Goal: Task Accomplishment & Management: Complete application form

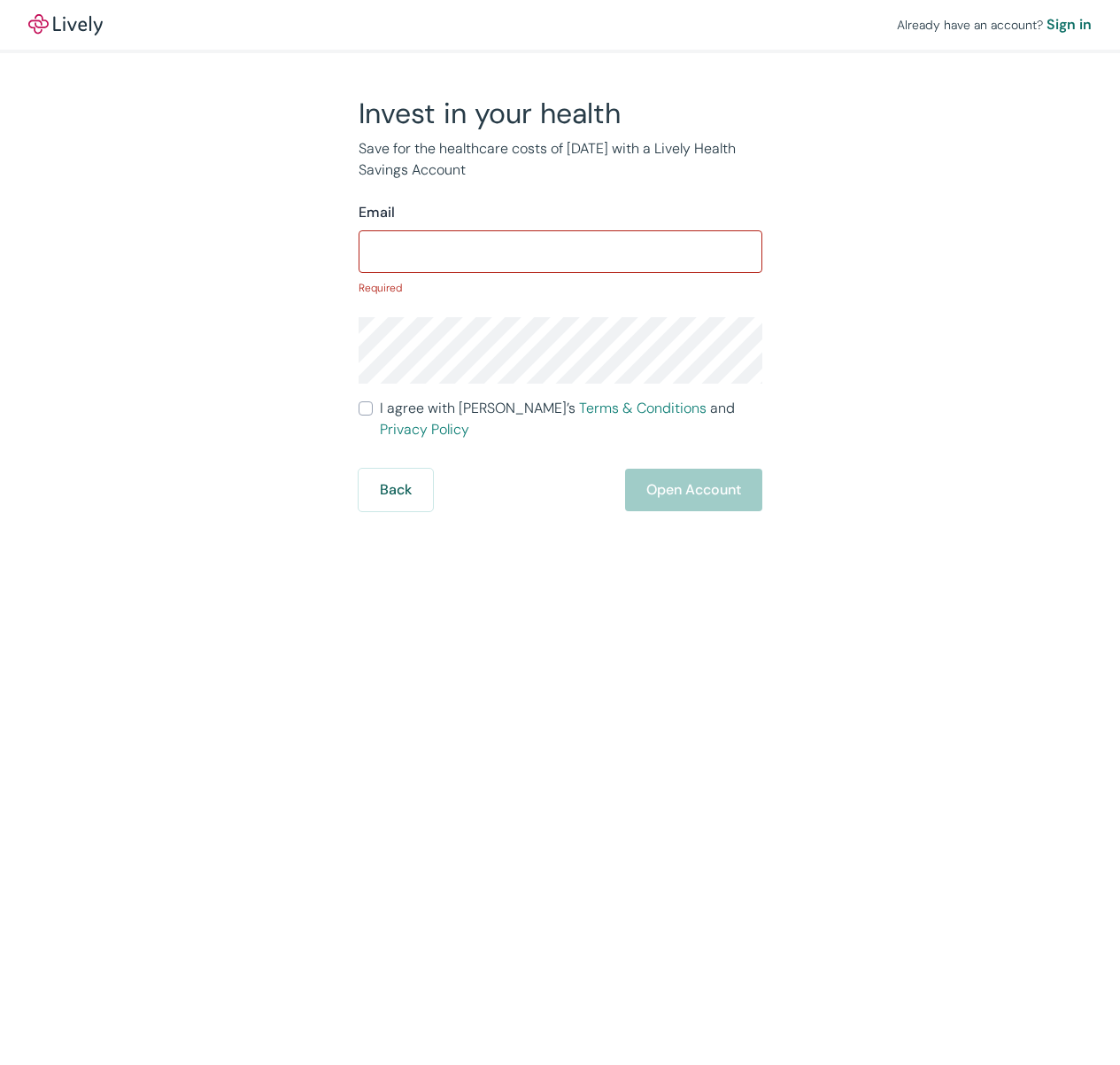
click at [62, 336] on div "Already have an account? Sign in Invest in your health Save for the healthcare …" at bounding box center [560, 256] width 1120 height 511
drag, startPoint x: 458, startPoint y: 232, endPoint x: 454, endPoint y: 252, distance: 20.4
click at [458, 233] on div "​" at bounding box center [560, 252] width 404 height 43
click at [454, 252] on input "Email" at bounding box center [560, 252] width 404 height 35
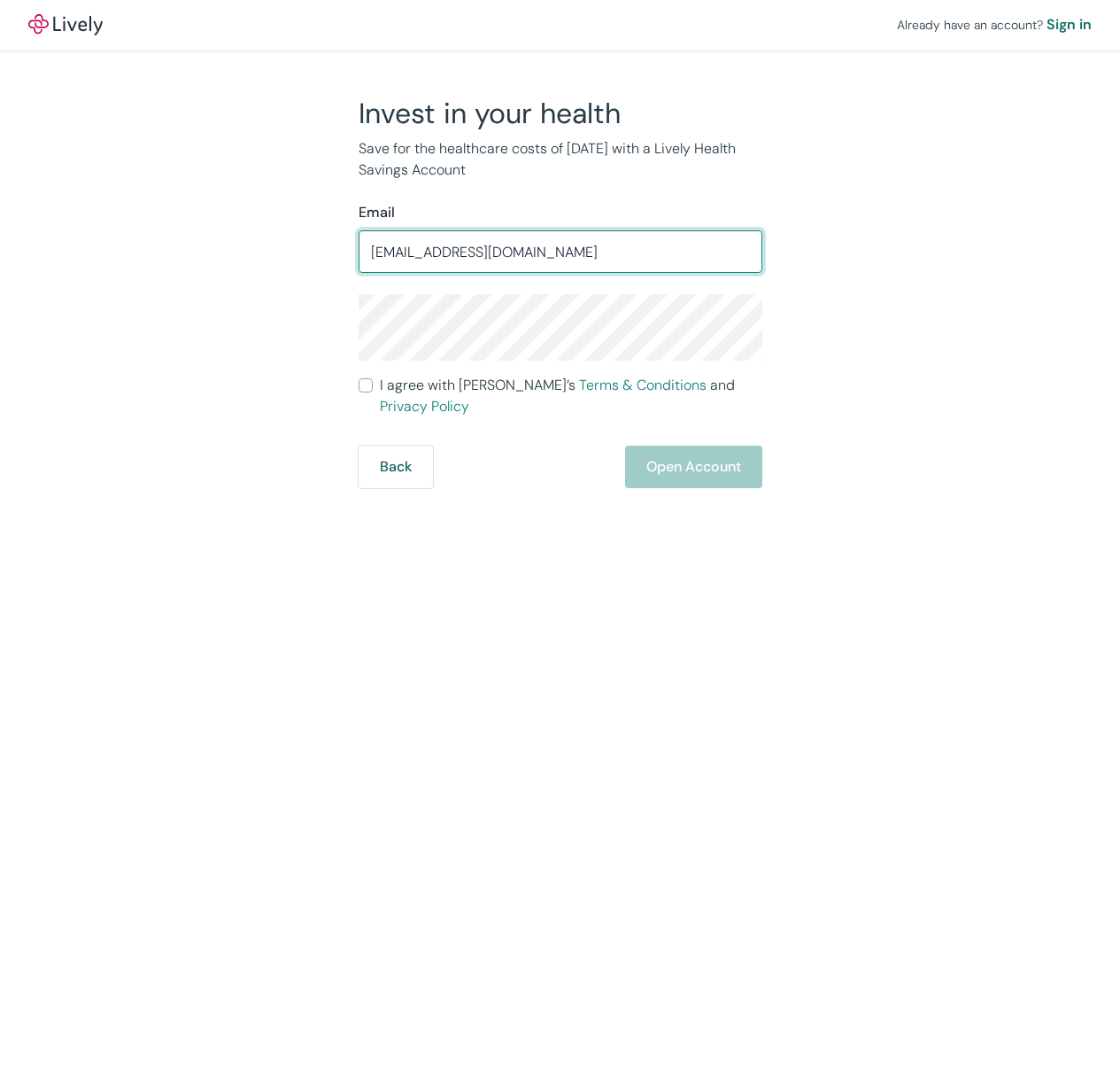
type input "[EMAIL_ADDRESS][DOMAIN_NAME]"
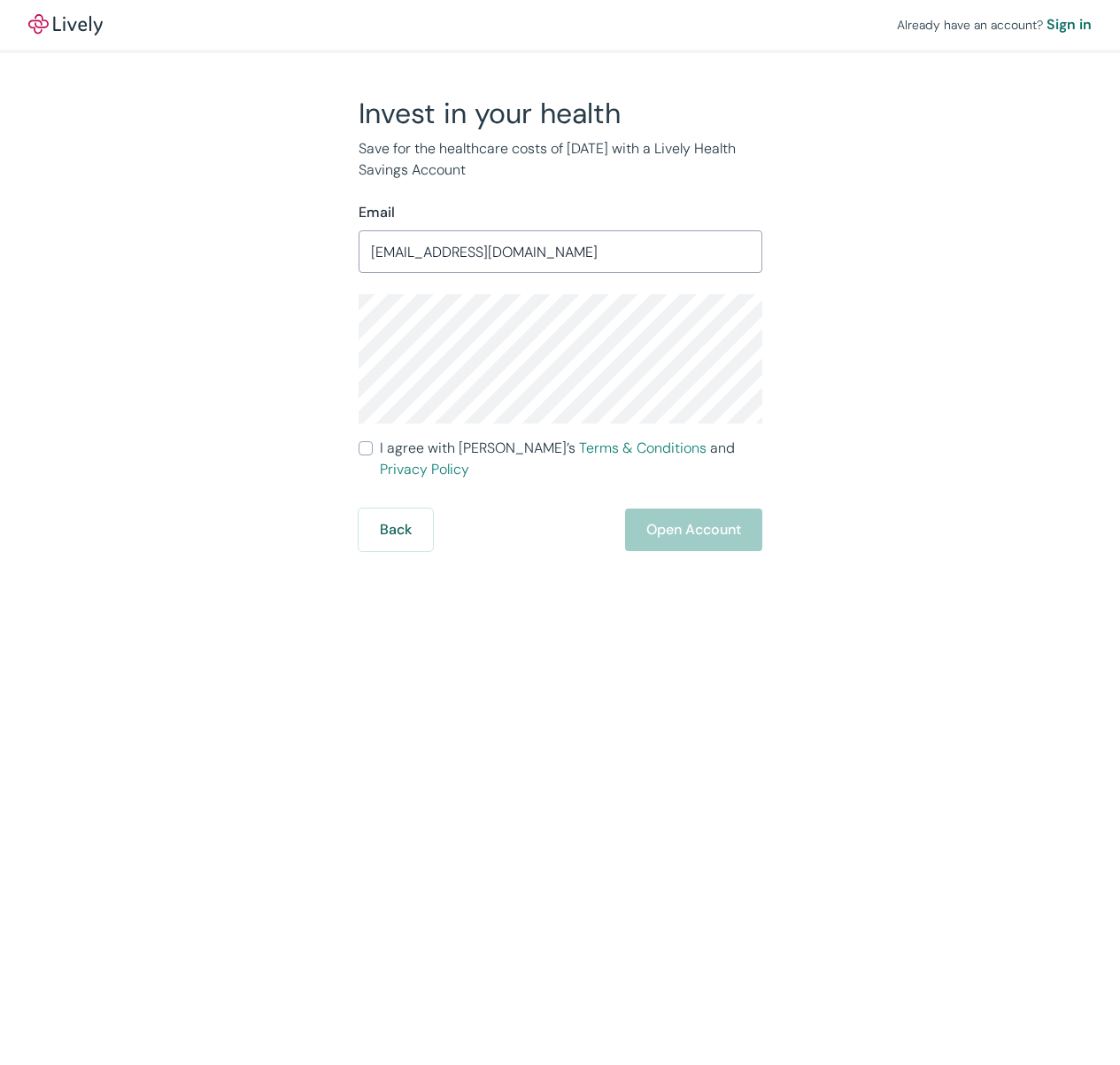
click at [370, 448] on input "I agree with Lively’s Terms & Conditions and Privacy Policy" at bounding box center [365, 448] width 15 height 15
checkbox input "true"
click at [696, 516] on button "Open Account" at bounding box center [694, 530] width 137 height 43
